Goal: Navigation & Orientation: Find specific page/section

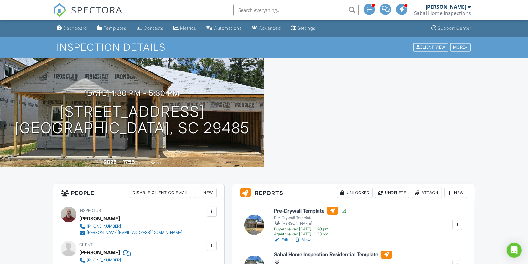
click at [77, 30] on div "Dashboard" at bounding box center [75, 27] width 24 height 5
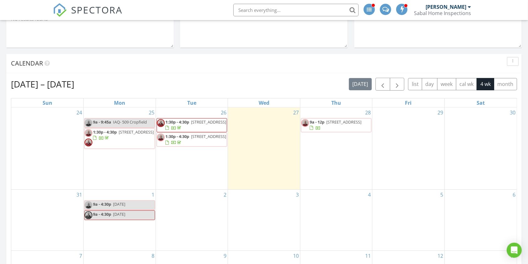
scroll to position [250, 0]
